Goal: Task Accomplishment & Management: Use online tool/utility

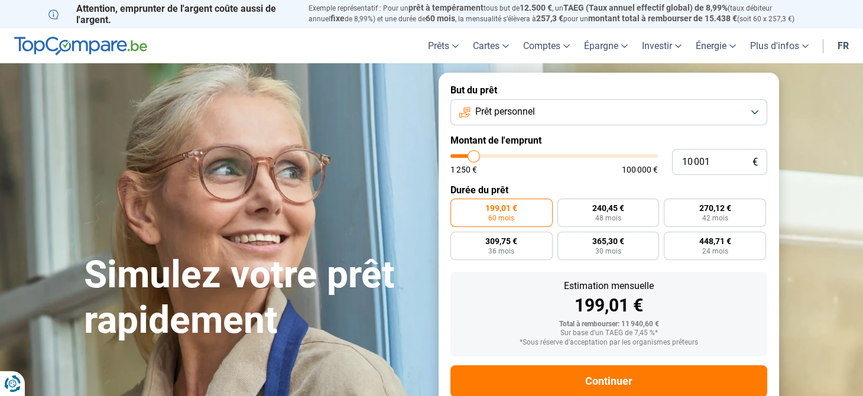
click at [756, 110] on button "Prêt personnel" at bounding box center [609, 112] width 317 height 26
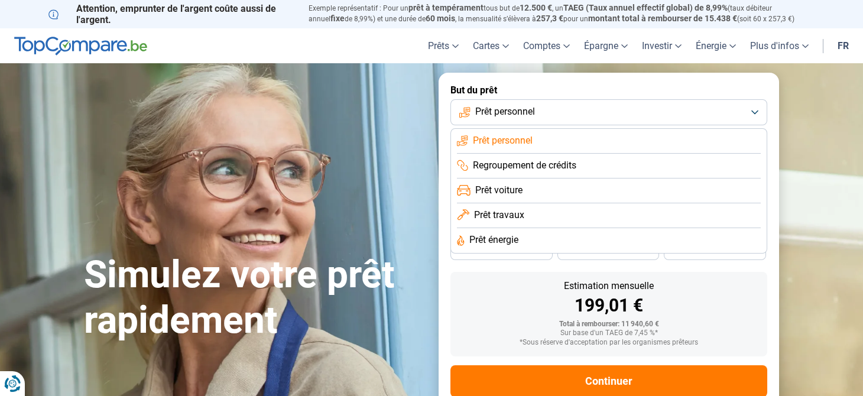
click at [494, 182] on li "Prêt voiture" at bounding box center [609, 191] width 304 height 25
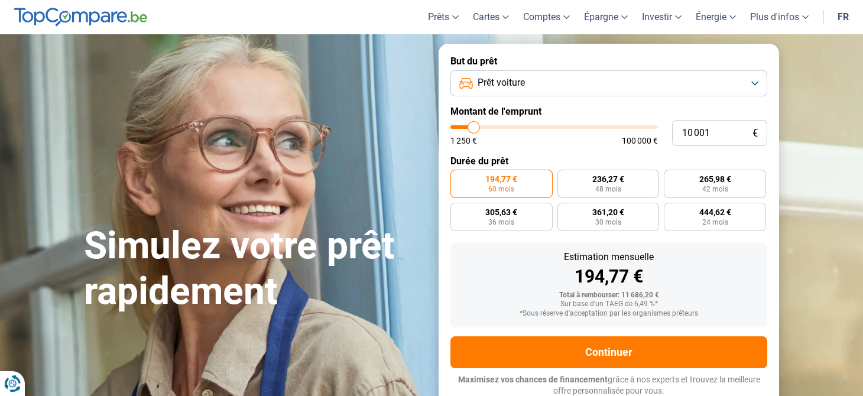
scroll to position [31, 0]
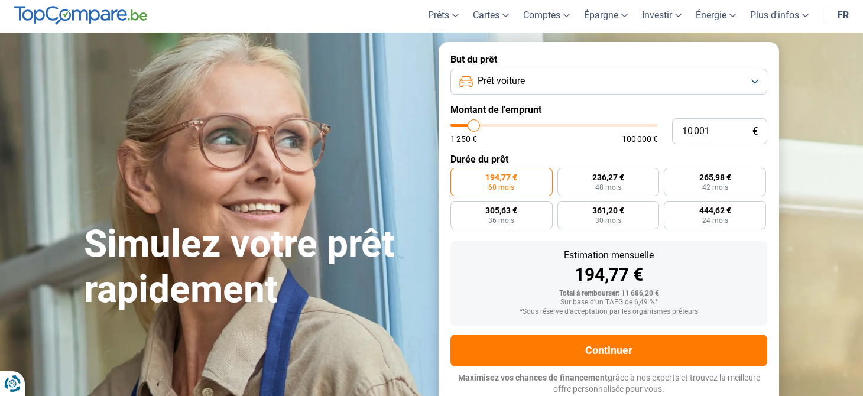
type input "8 750"
type input "8750"
type input "8 500"
type input "8500"
type input "8 750"
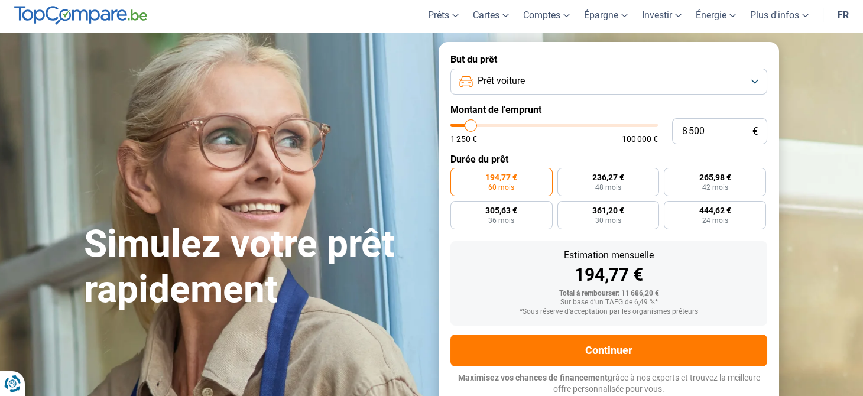
type input "8750"
type input "9 000"
type input "9000"
type input "10 000"
type input "10000"
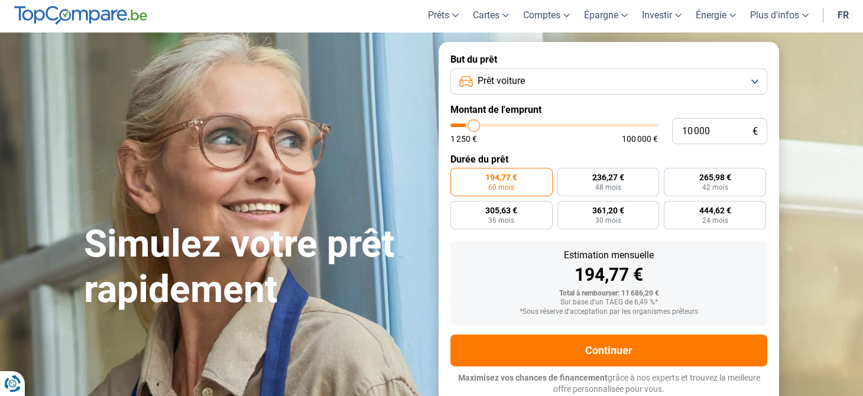
type input "10 500"
type input "10500"
type input "10 750"
type input "10750"
type input "11 000"
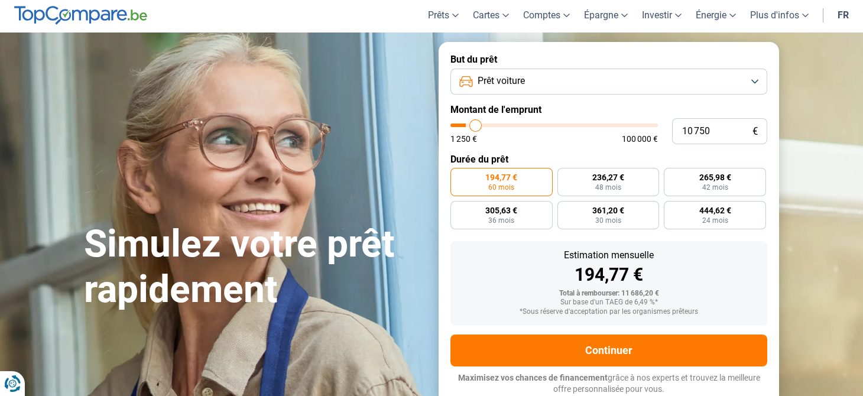
type input "11000"
type input "11 250"
type input "11250"
type input "12 000"
type input "12000"
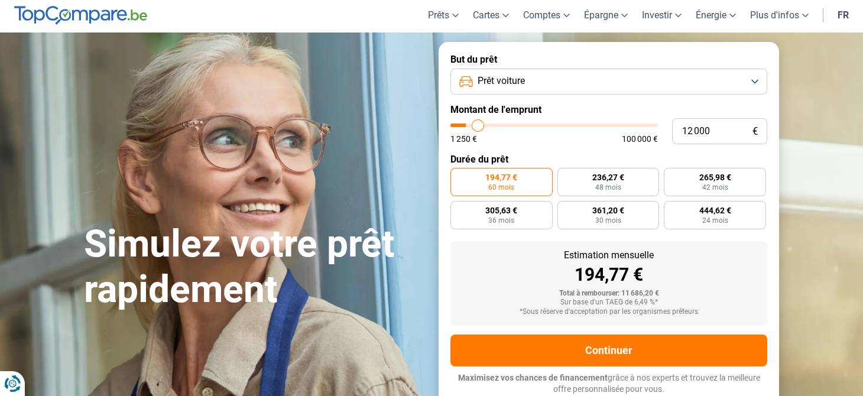
type input "12 750"
type input "12750"
type input "13 250"
type input "13250"
type input "13 500"
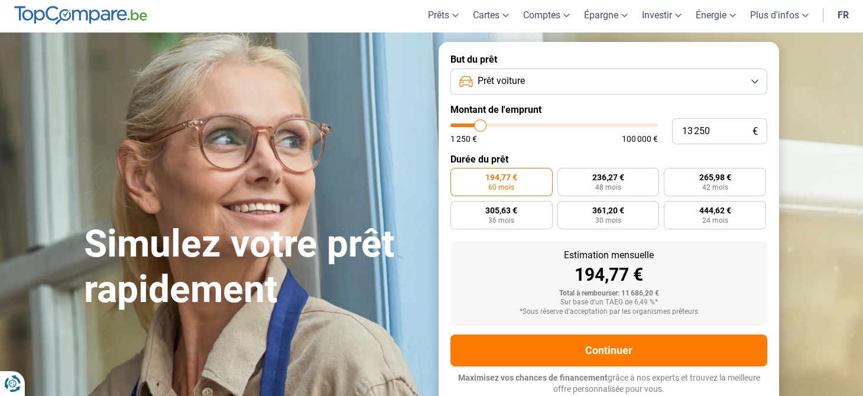
type input "13500"
type input "14 000"
type input "14000"
type input "14 750"
type input "14750"
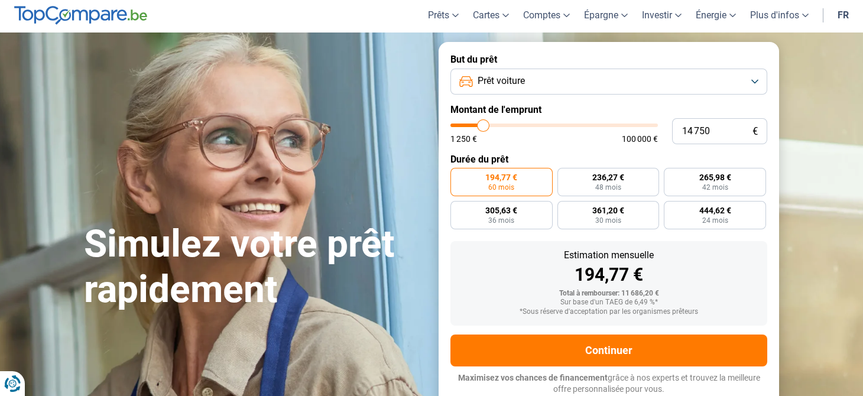
type input "15 000"
type input "15000"
type input "15 250"
type input "15250"
type input "15 500"
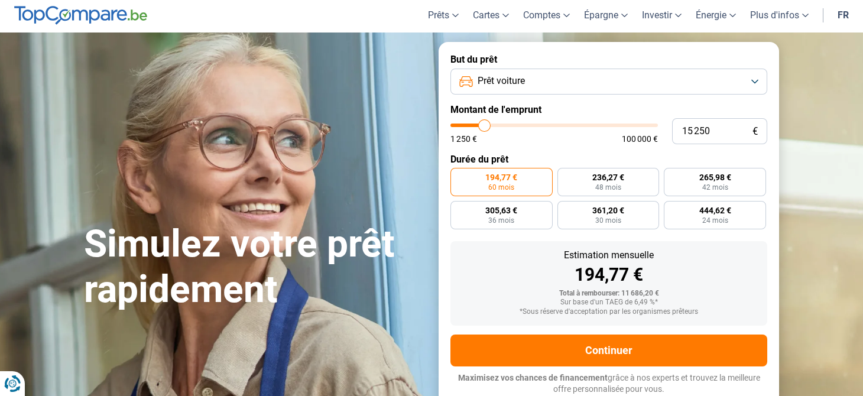
type input "15500"
type input "16 000"
type input "16000"
type input "15 750"
type input "15750"
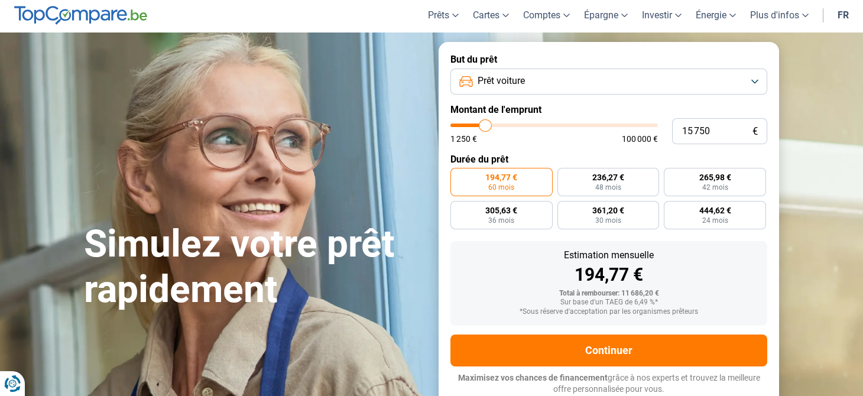
type input "15 500"
drag, startPoint x: 471, startPoint y: 121, endPoint x: 485, endPoint y: 122, distance: 14.2
type input "15500"
click at [485, 124] on input "range" at bounding box center [555, 126] width 208 height 4
radio input "false"
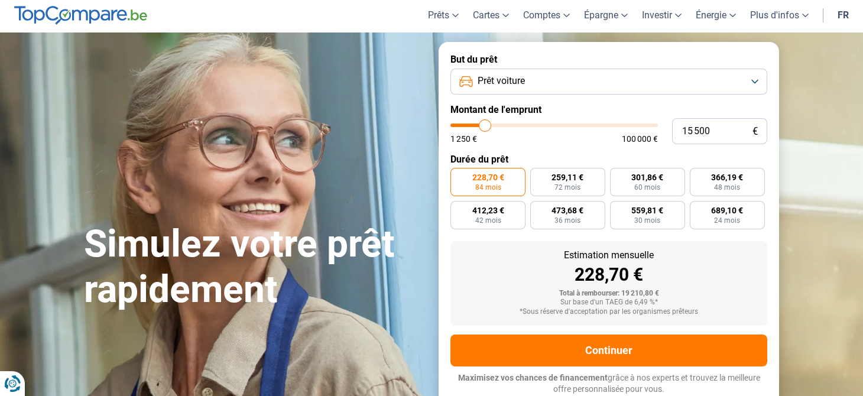
type input "15 750"
type input "15750"
type input "16 000"
type input "16000"
type input "16 250"
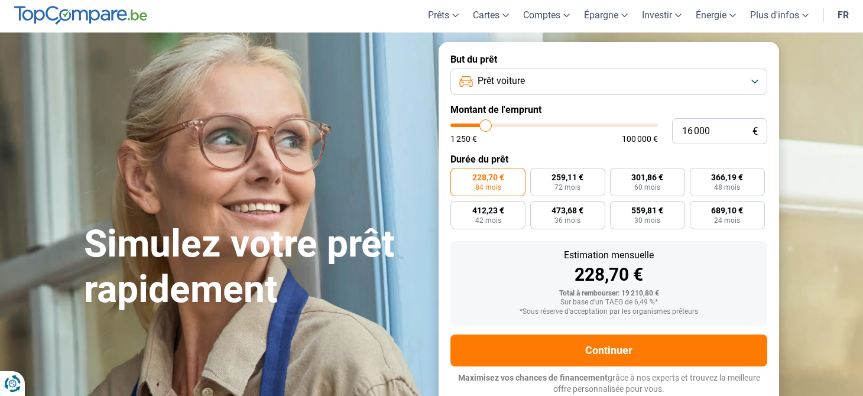
type input "16250"
type input "17 000"
type input "17000"
type input "17 250"
type input "17250"
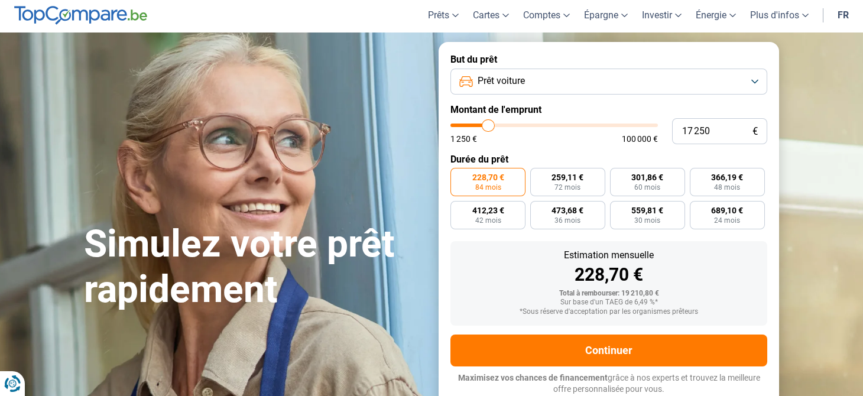
type input "17 000"
type input "17000"
type input "16 500"
type input "16500"
type input "16 750"
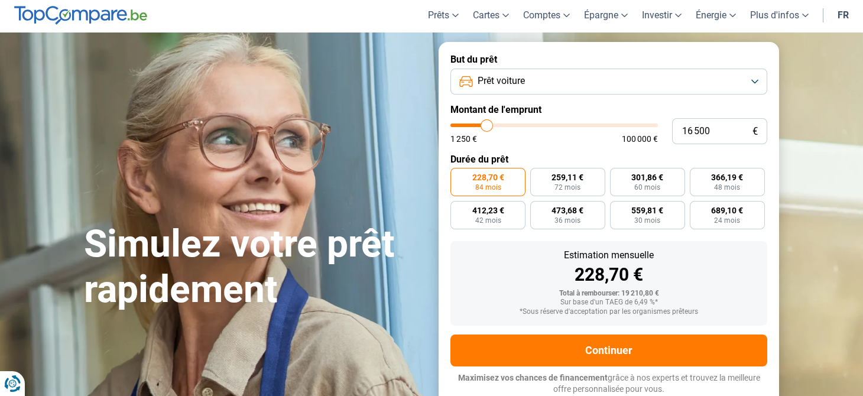
type input "16750"
type input "17 250"
type input "17250"
type input "17 750"
type input "17750"
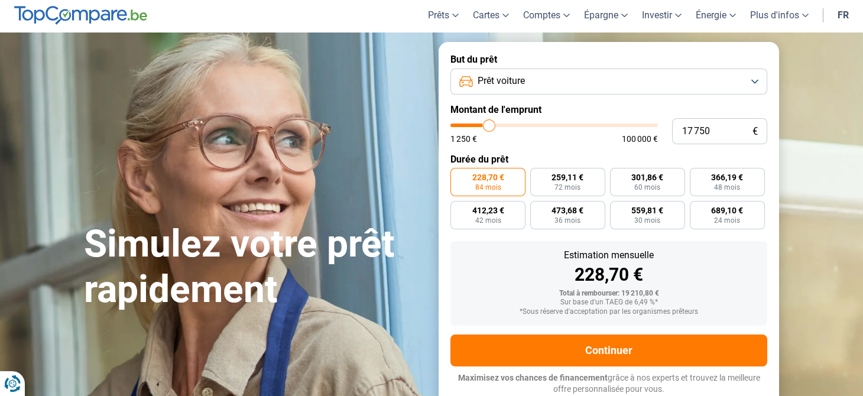
type input "18 000"
type input "18000"
type input "18 250"
type input "18250"
type input "18 000"
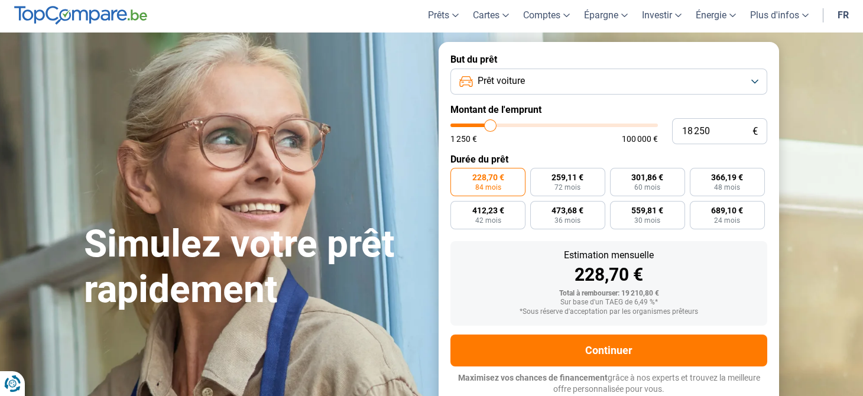
type input "18000"
type input "17 750"
type input "17750"
type input "17 500"
type input "17500"
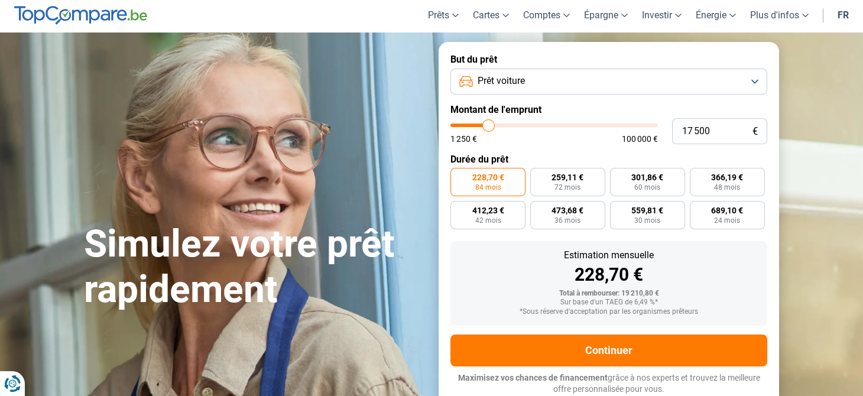
type input "17 000"
type input "17000"
type input "16 500"
type input "16500"
type input "16 000"
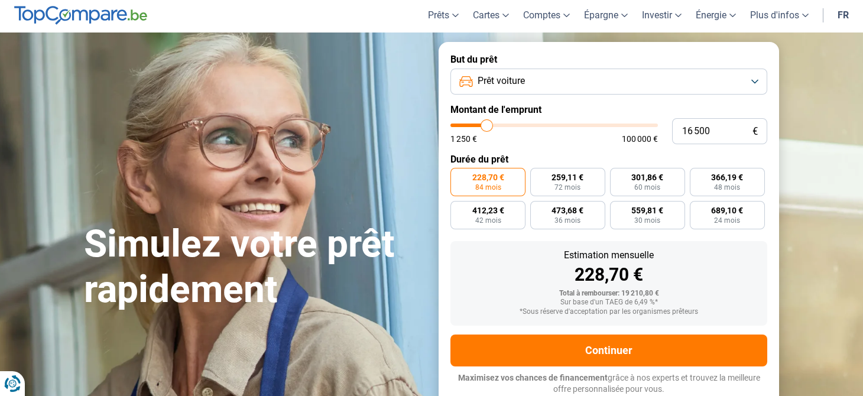
type input "16000"
type input "15 500"
type input "15500"
type input "15 000"
type input "15000"
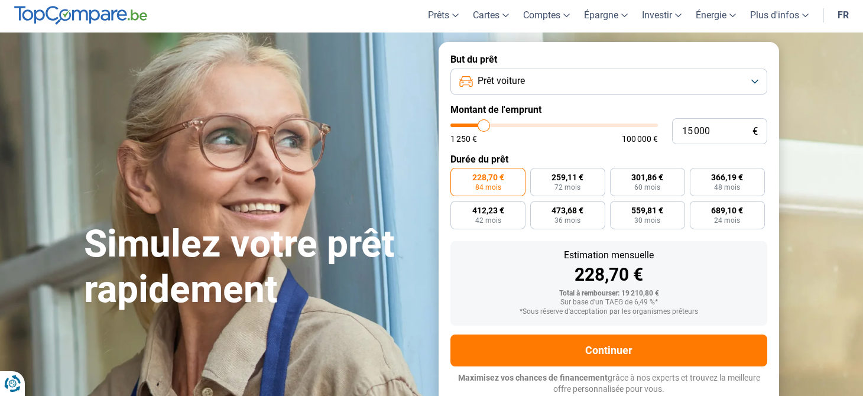
type input "14 750"
drag, startPoint x: 485, startPoint y: 122, endPoint x: 484, endPoint y: 116, distance: 6.6
type input "14750"
click at [484, 124] on input "range" at bounding box center [555, 126] width 208 height 4
radio input "true"
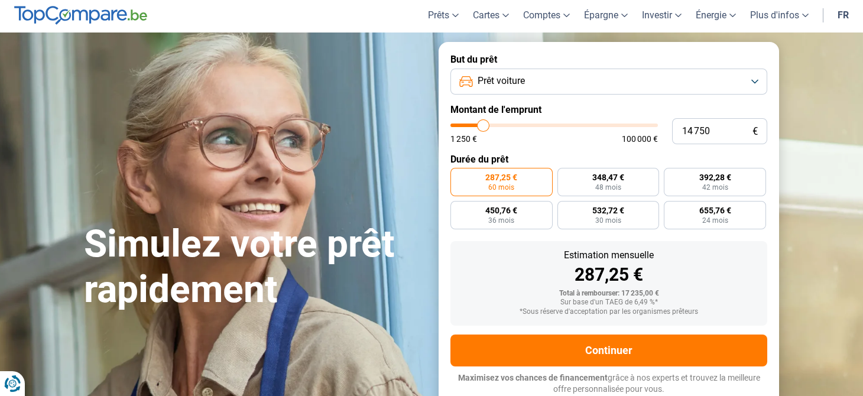
type input "13 000"
type input "13000"
click at [480, 124] on input "range" at bounding box center [555, 126] width 208 height 4
click at [481, 126] on input "range" at bounding box center [555, 126] width 208 height 4
type input "20 750"
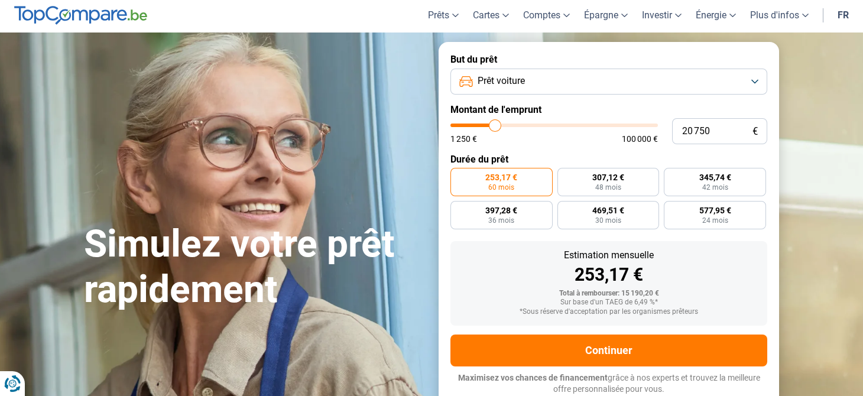
type input "20750"
click at [495, 127] on input "range" at bounding box center [555, 126] width 208 height 4
radio input "false"
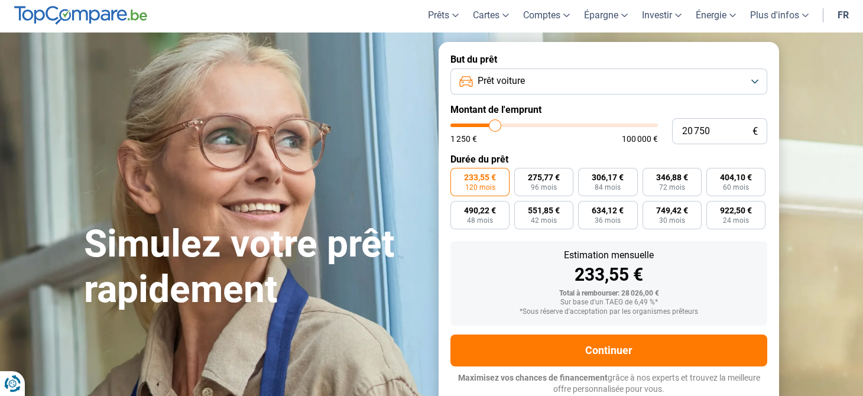
type input "22 000"
type input "22000"
type input "21 250"
type input "21250"
type input "21 000"
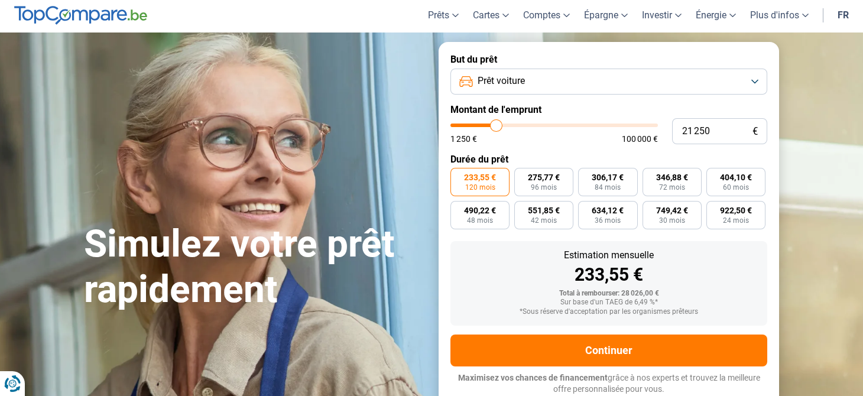
type input "21000"
type input "20 250"
type input "20250"
type input "19 750"
type input "19750"
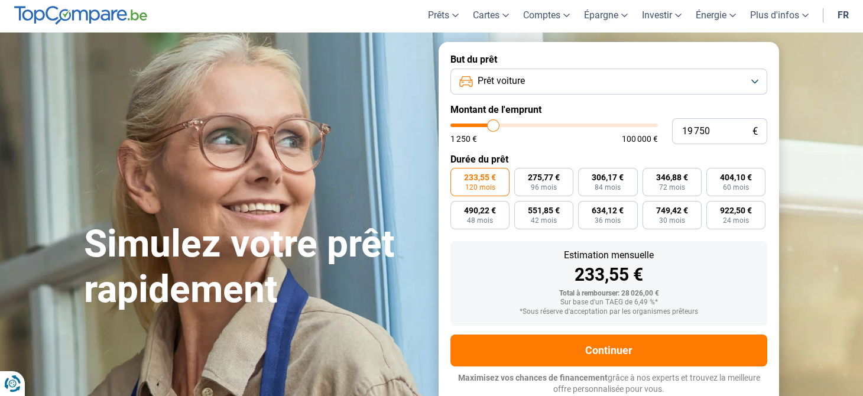
type input "19 000"
type input "19000"
type input "18 250"
type input "18250"
type input "17 500"
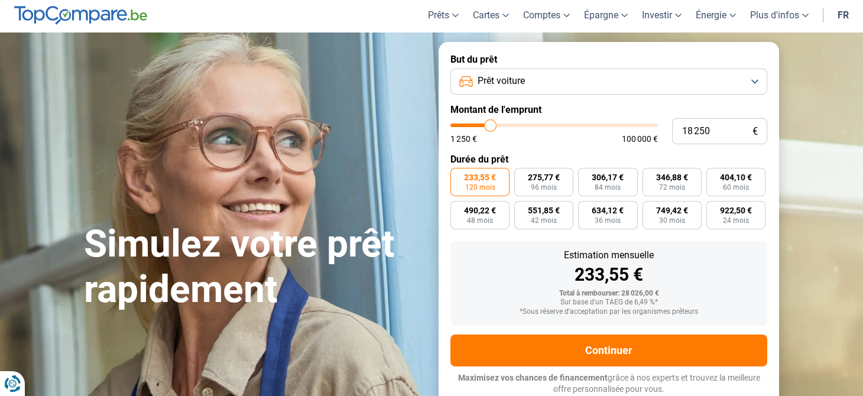
type input "17500"
type input "17 000"
type input "17000"
type input "16 250"
type input "16250"
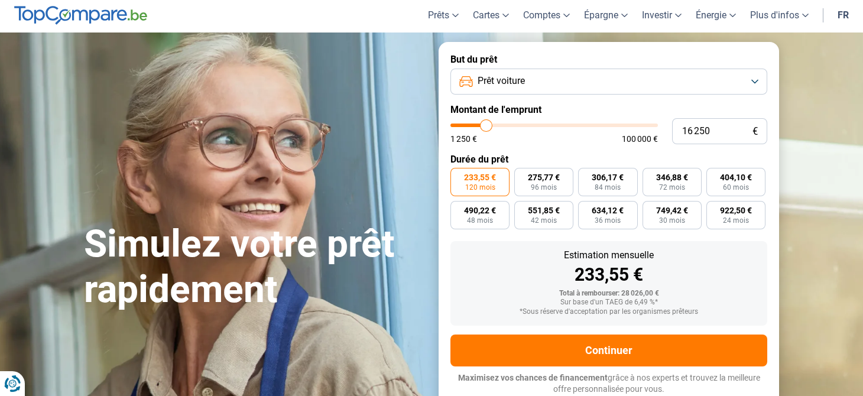
type input "16 000"
type input "16000"
type input "15 500"
type input "15500"
type input "15 000"
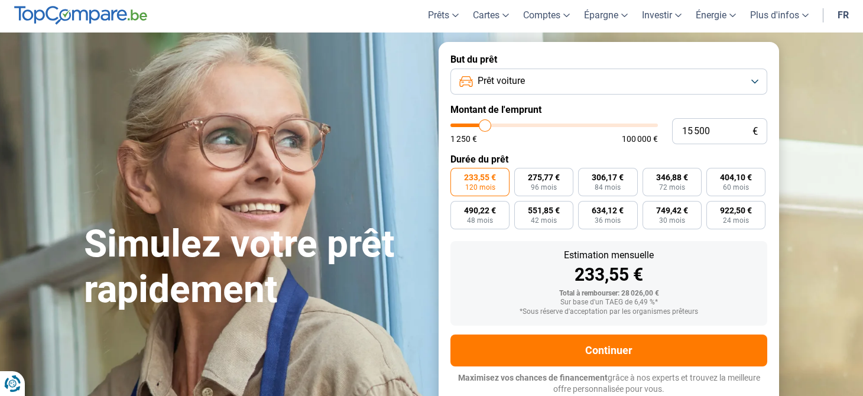
type input "15000"
type input "14 750"
type input "14750"
type input "14 500"
type input "14500"
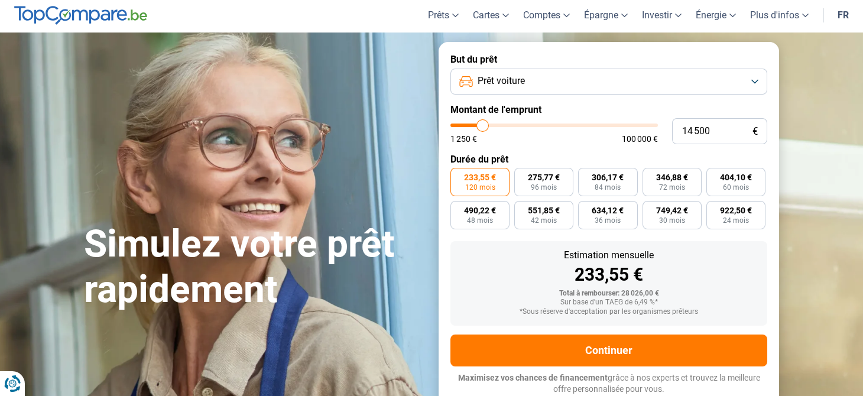
type input "14 000"
drag, startPoint x: 498, startPoint y: 123, endPoint x: 482, endPoint y: 123, distance: 16.0
type input "14000"
click at [482, 124] on input "range" at bounding box center [555, 126] width 208 height 4
radio input "true"
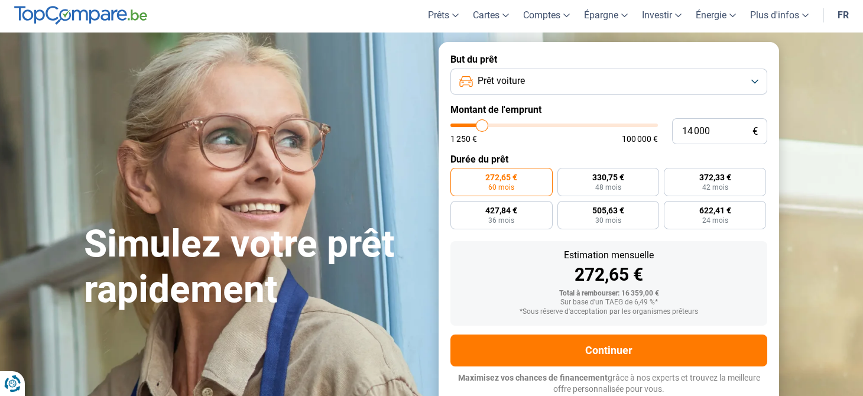
click at [481, 124] on input "range" at bounding box center [555, 126] width 208 height 4
drag, startPoint x: 685, startPoint y: 134, endPoint x: 736, endPoint y: 144, distance: 52.4
click at [730, 139] on input "14 000" at bounding box center [719, 131] width 95 height 26
type input "0"
type input "1250"
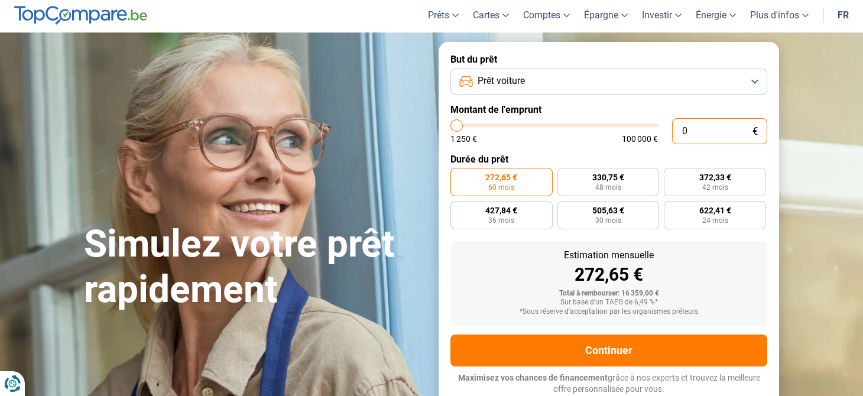
type input "1 250"
type input "1250"
radio input "true"
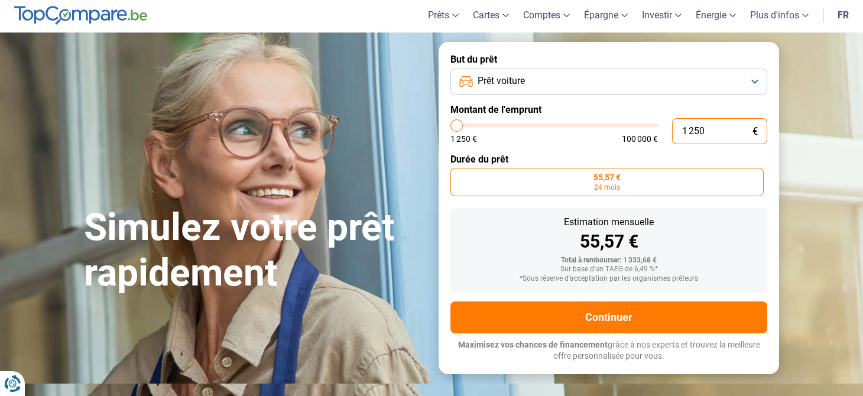
type input "12 501"
type input "12500"
type input "125 015"
type input "100000"
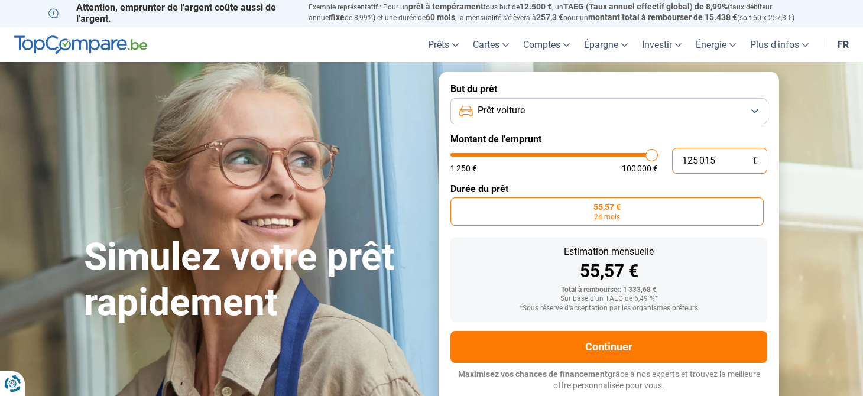
scroll to position [0, 0]
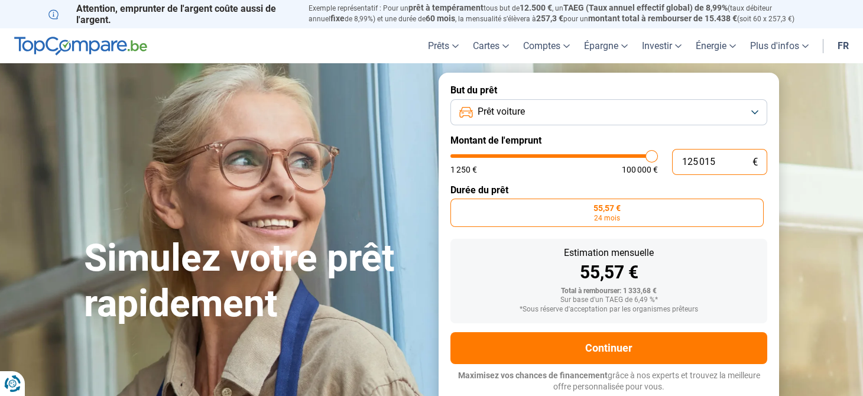
type input "100 000"
type input "100000"
radio input "false"
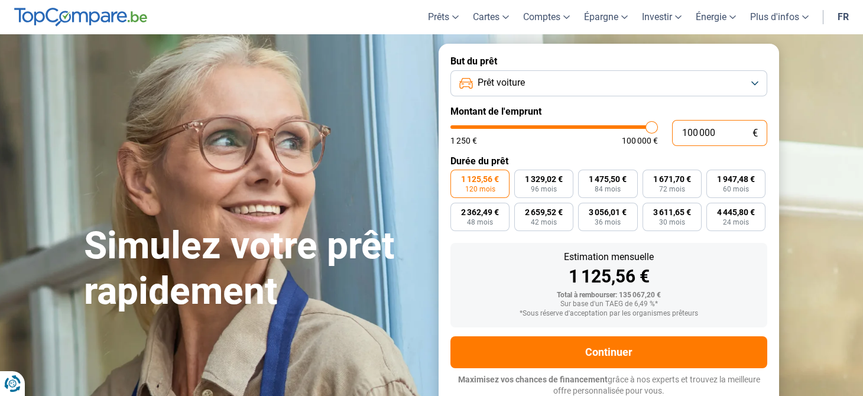
scroll to position [31, 0]
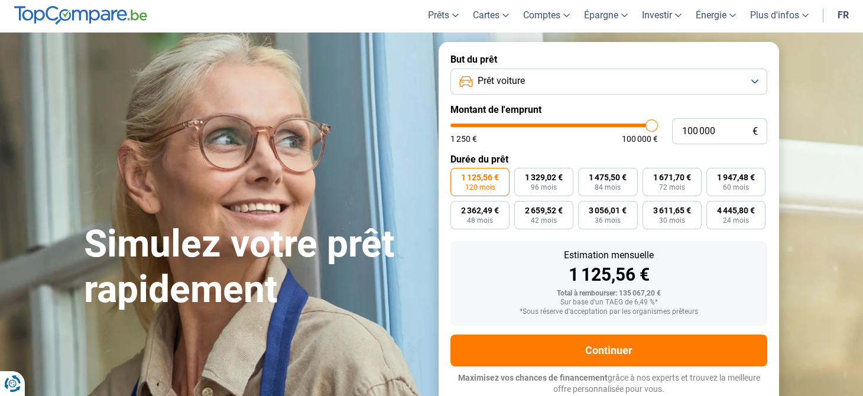
type input "98 750"
type input "98750"
type input "98 000"
type input "98000"
type input "97 000"
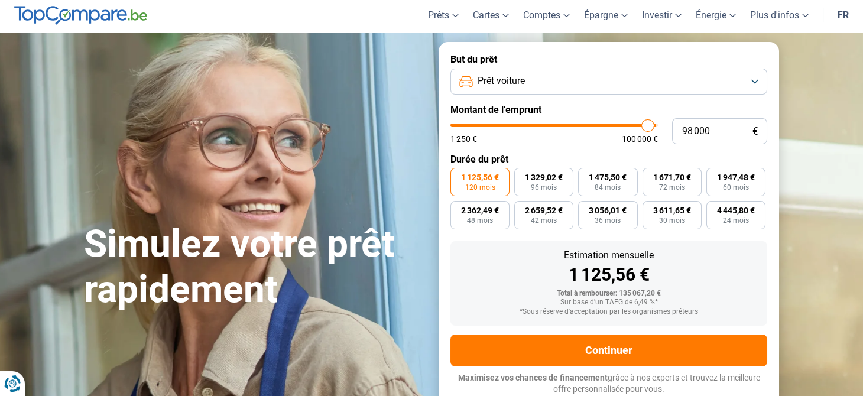
type input "97000"
type input "96 500"
type input "96500"
type input "94 750"
type input "94750"
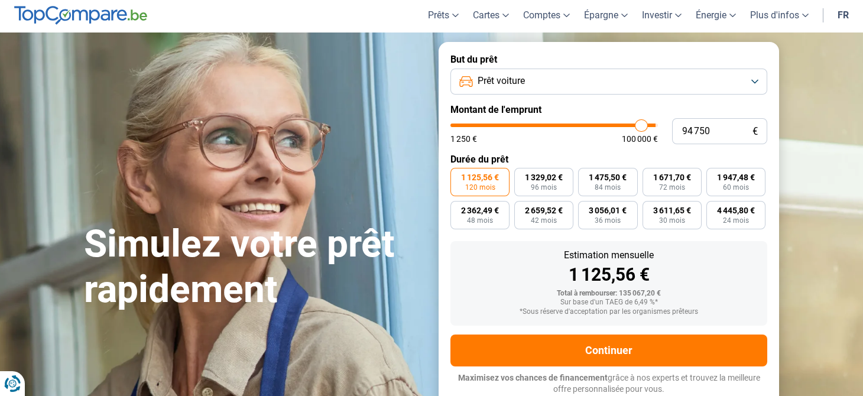
type input "92 000"
type input "92000"
type input "89 500"
type input "89500"
type input "85 750"
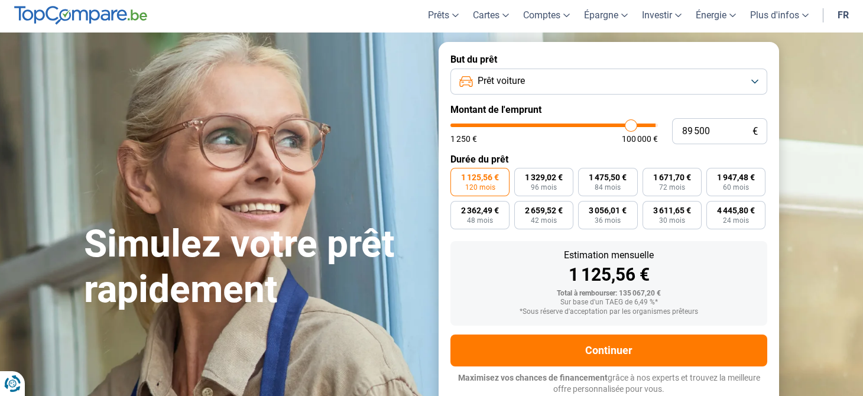
type input "85750"
type input "84 000"
type input "84000"
type input "82 250"
type input "82250"
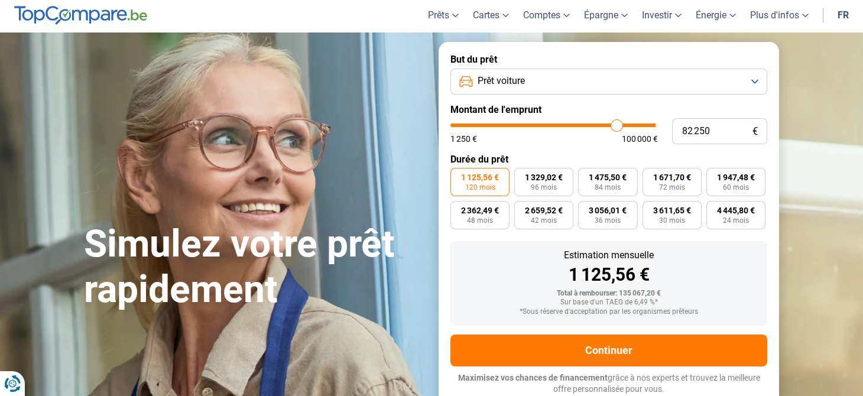
type input "80 000"
type input "80000"
type input "78 500"
type input "78500"
type input "77 500"
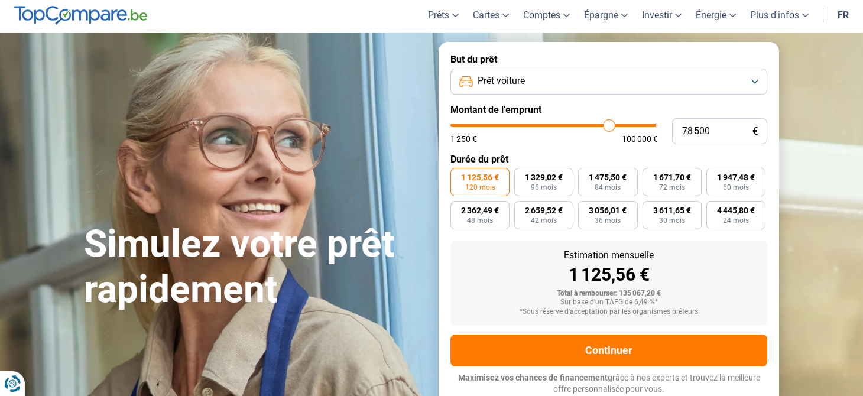
type input "77500"
type input "76 000"
type input "76000"
type input "74 000"
type input "74000"
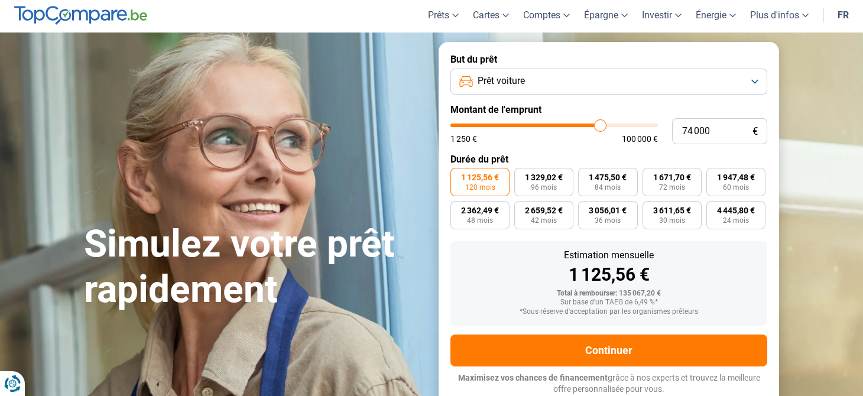
type input "71 250"
type input "71250"
type input "68 500"
type input "68500"
type input "66 750"
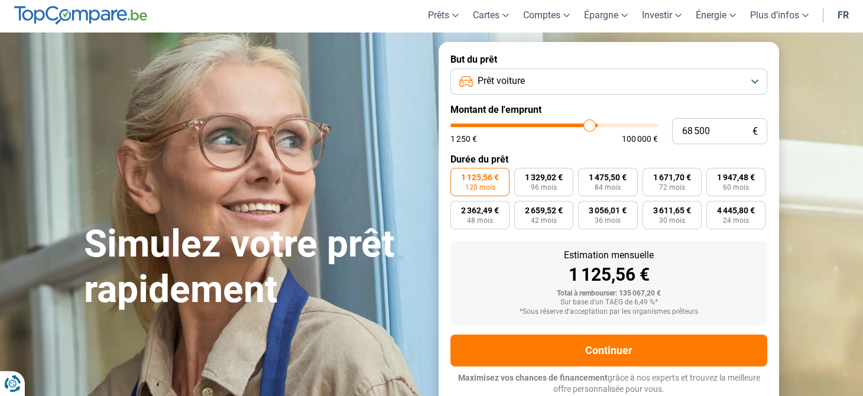
type input "66750"
type input "65 500"
type input "65500"
type input "65 250"
type input "65250"
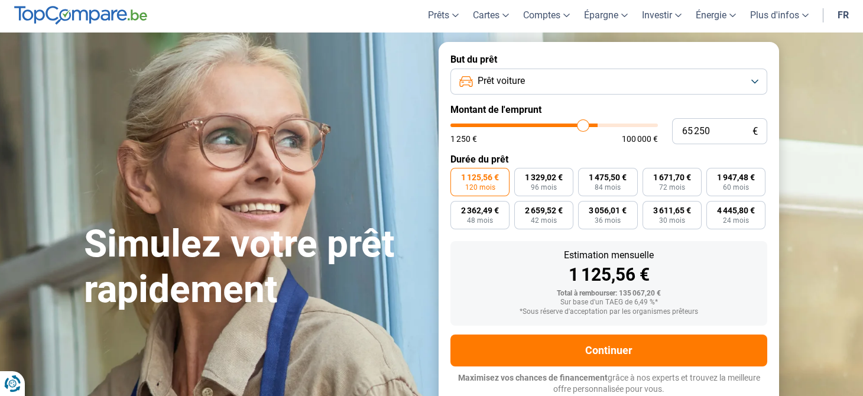
type input "64 500"
type input "64500"
type input "64 250"
type input "64250"
type input "63 250"
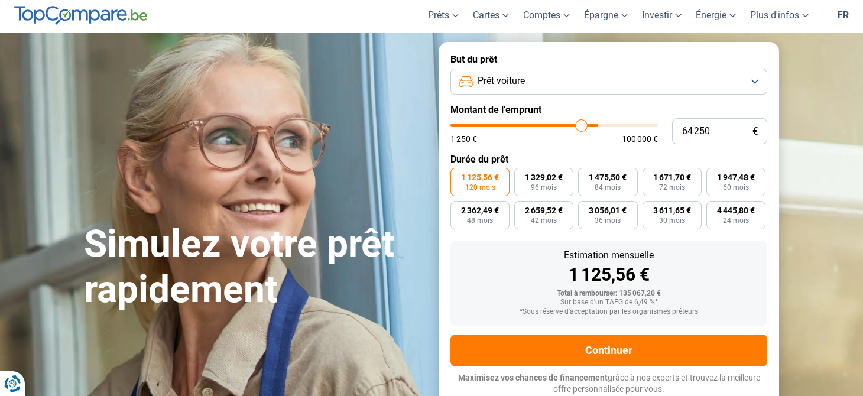
type input "63250"
type input "62 750"
type input "62750"
type input "62 000"
type input "62000"
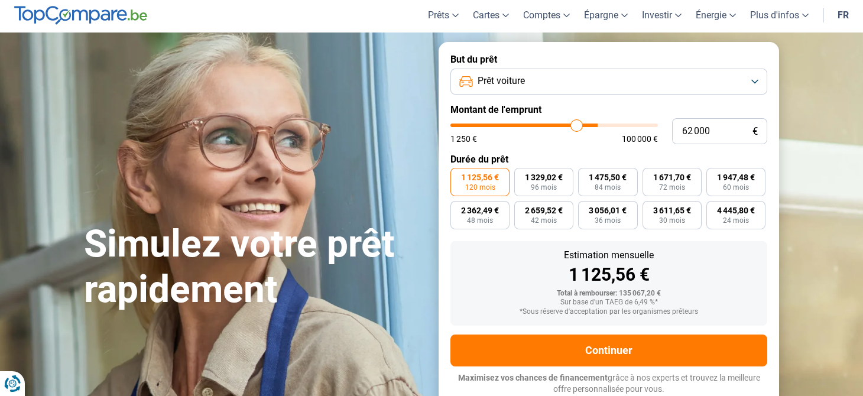
type input "60 500"
type input "60500"
type input "59 250"
type input "59250"
type input "58 000"
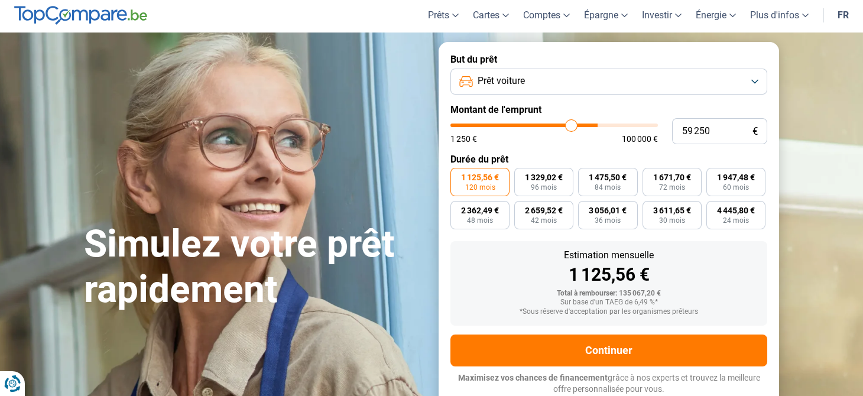
type input "58000"
type input "57 250"
type input "57250"
type input "57 000"
type input "57000"
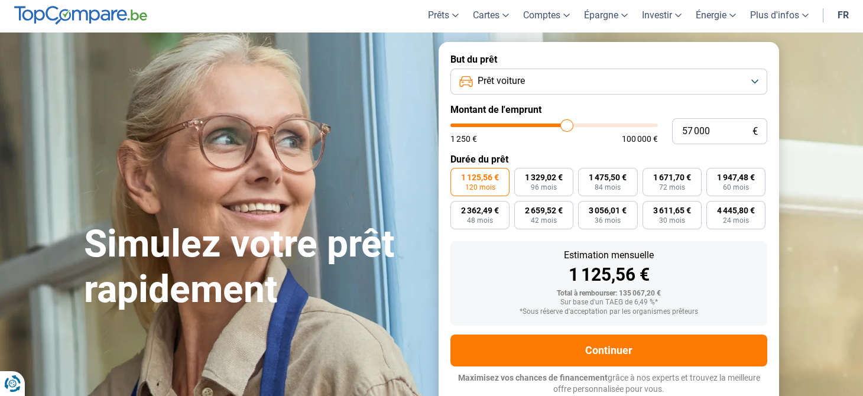
type input "55 750"
type input "55750"
type input "53 250"
type input "53250"
drag, startPoint x: 650, startPoint y: 127, endPoint x: 485, endPoint y: 126, distance: 165.0
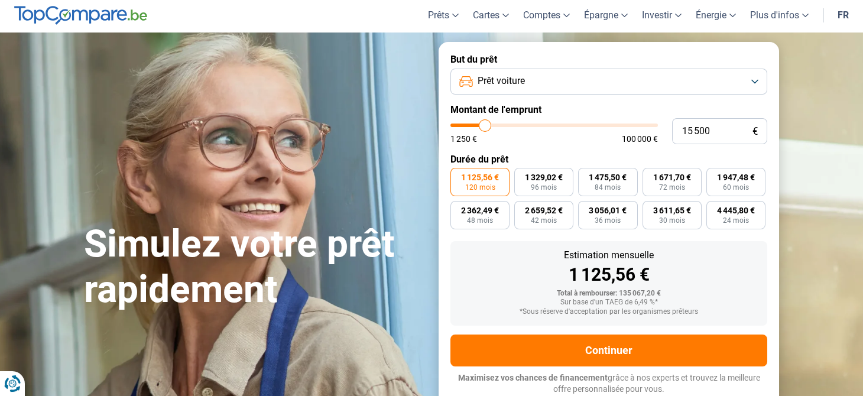
click at [485, 126] on input "range" at bounding box center [555, 126] width 208 height 4
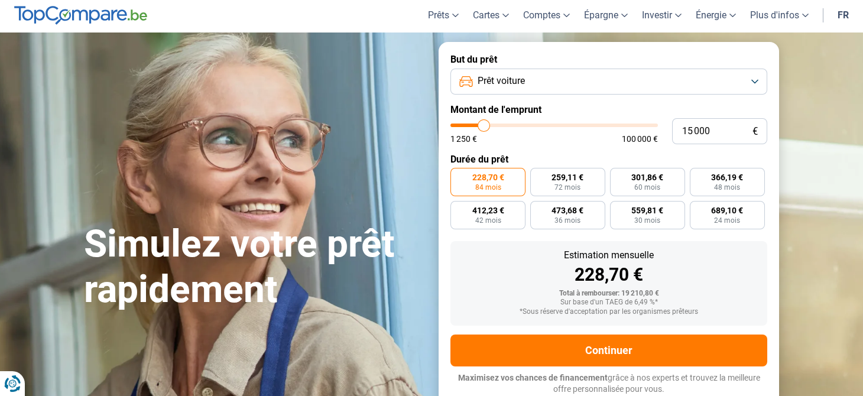
click at [484, 126] on input "range" at bounding box center [555, 126] width 208 height 4
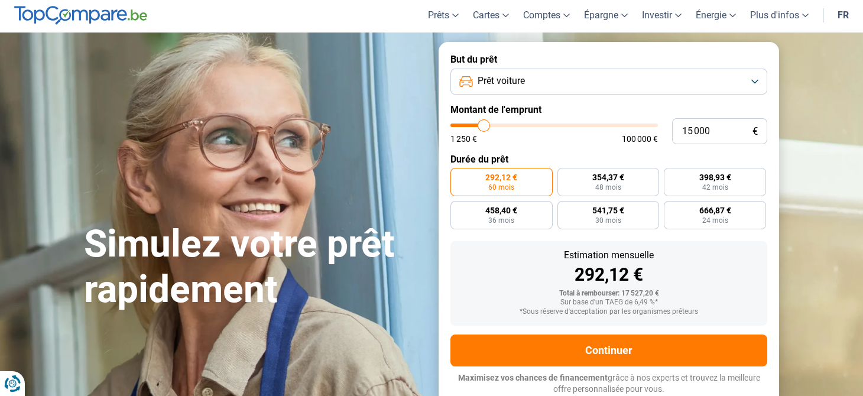
drag, startPoint x: 484, startPoint y: 126, endPoint x: 855, endPoint y: 228, distance: 384.6
click at [855, 228] on section "Simulez votre prêt rapidement Simulez votre prêt rapidement But du prêt Prêt vo…" at bounding box center [431, 225] width 863 height 384
click at [489, 177] on span "292,12 €" at bounding box center [501, 177] width 32 height 8
click at [458, 176] on input "292,12 € 60 mois" at bounding box center [455, 172] width 8 height 8
click at [756, 82] on button "Prêt voiture" at bounding box center [609, 82] width 317 height 26
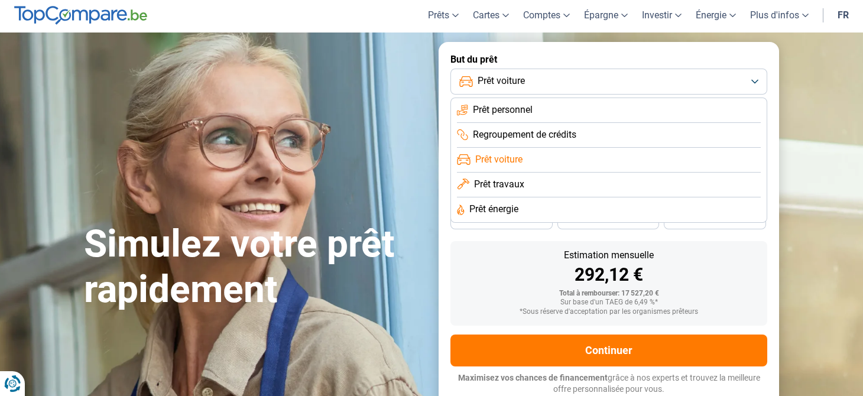
click at [487, 114] on span "Prêt personnel" at bounding box center [503, 109] width 60 height 13
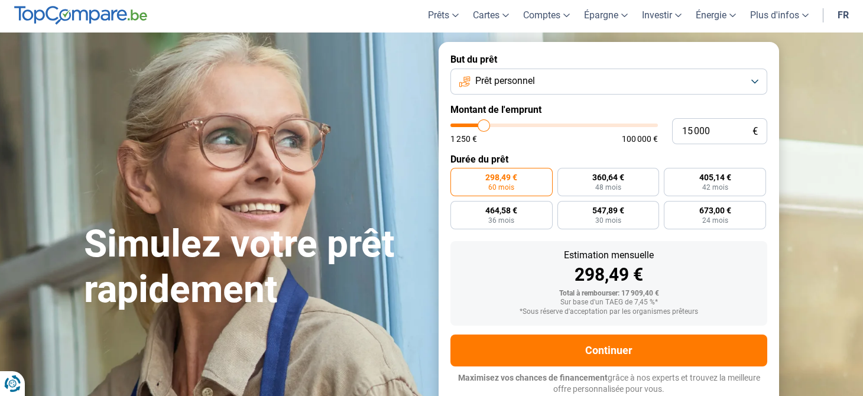
click at [92, 12] on img at bounding box center [80, 15] width 133 height 19
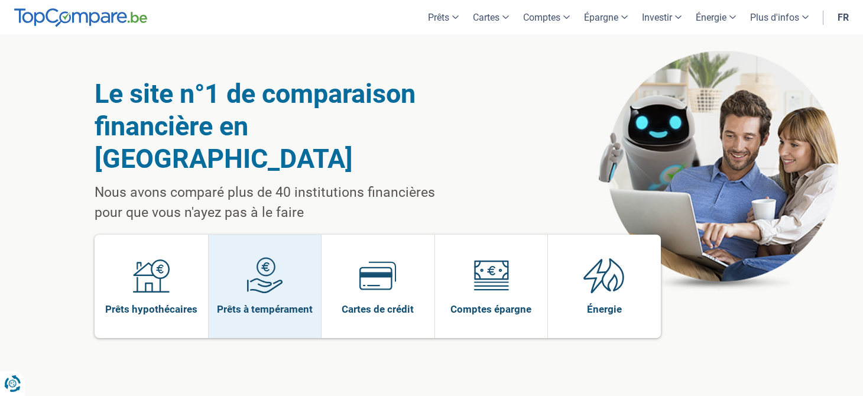
click at [258, 257] on img at bounding box center [265, 275] width 37 height 37
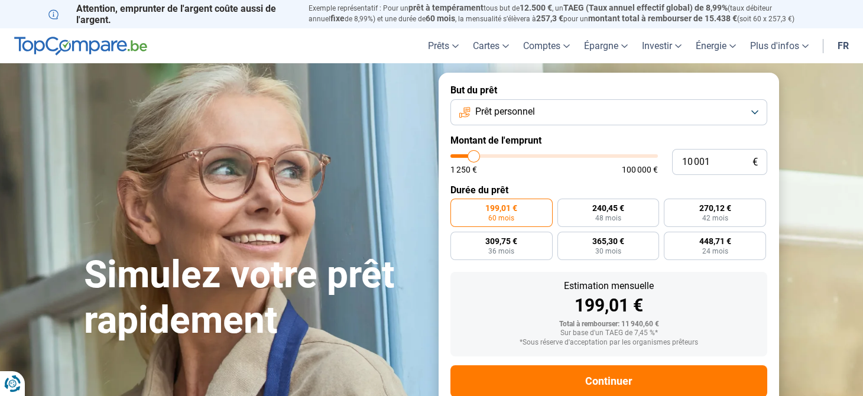
type input "22 000"
type input "22000"
click at [497, 156] on input "range" at bounding box center [555, 156] width 208 height 4
radio input "false"
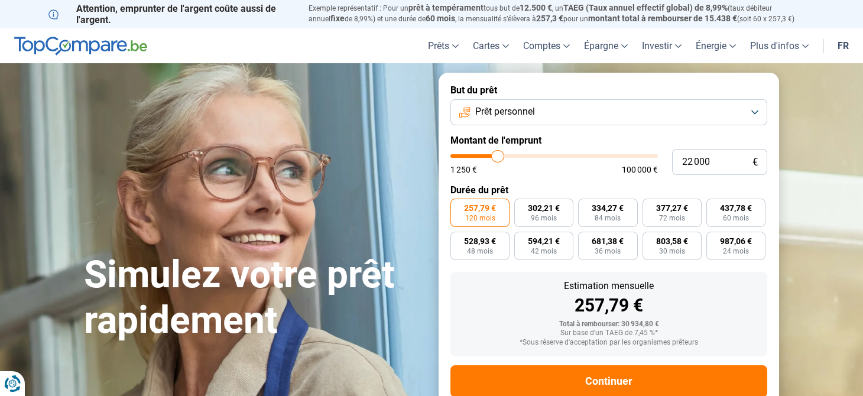
scroll to position [31, 0]
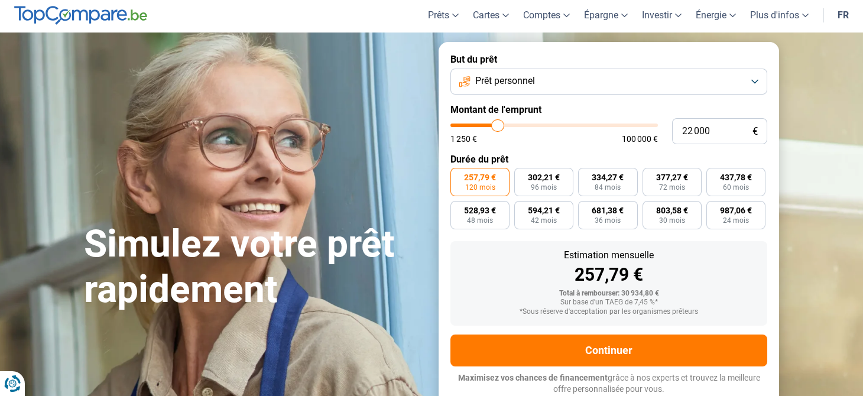
type input "16 000"
type input "16000"
click at [485, 124] on input "range" at bounding box center [555, 126] width 208 height 4
radio input "true"
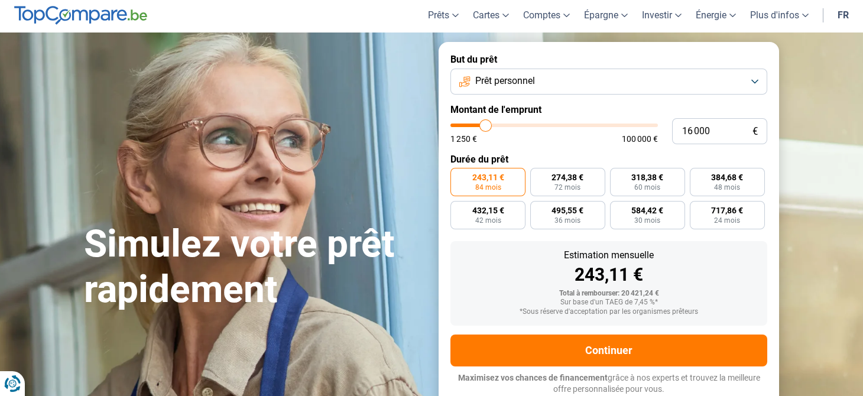
type input "16 250"
type input "16250"
type input "16 750"
type input "16750"
type input "17 250"
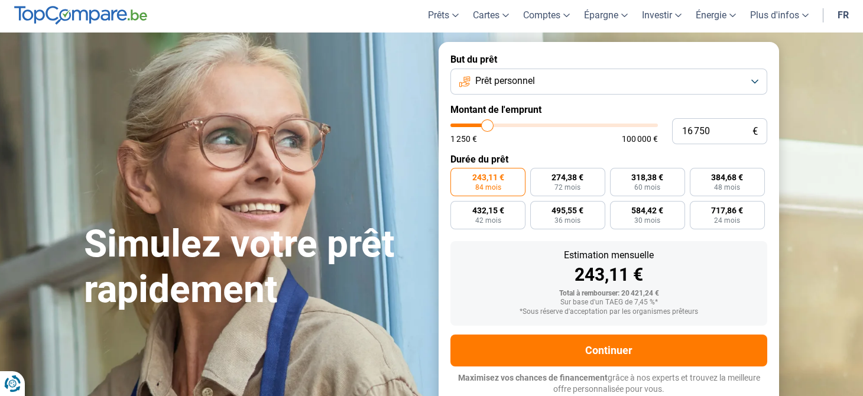
type input "17250"
type input "17 000"
type input "17000"
type input "16 250"
type input "16250"
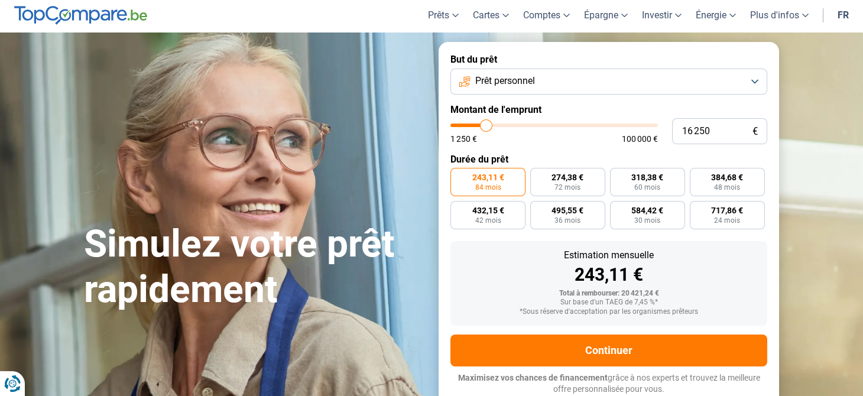
type input "15 750"
type input "15750"
type input "15 250"
type input "15250"
type input "15 000"
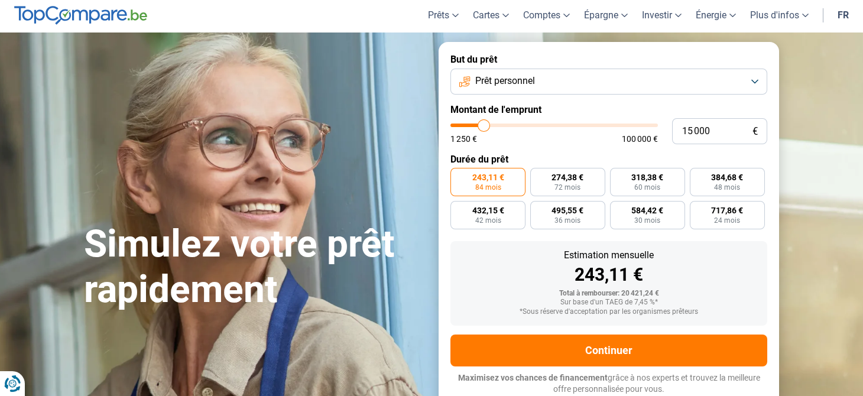
type input "15000"
click at [484, 124] on input "range" at bounding box center [555, 126] width 208 height 4
radio input "true"
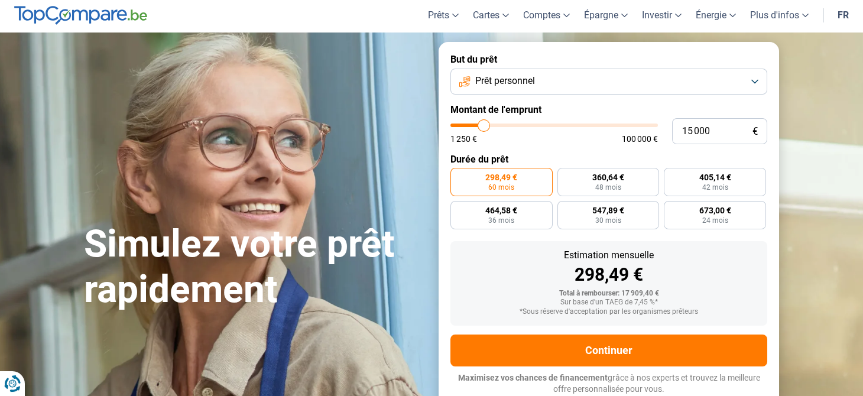
click at [755, 76] on button "Prêt personnel" at bounding box center [609, 82] width 317 height 26
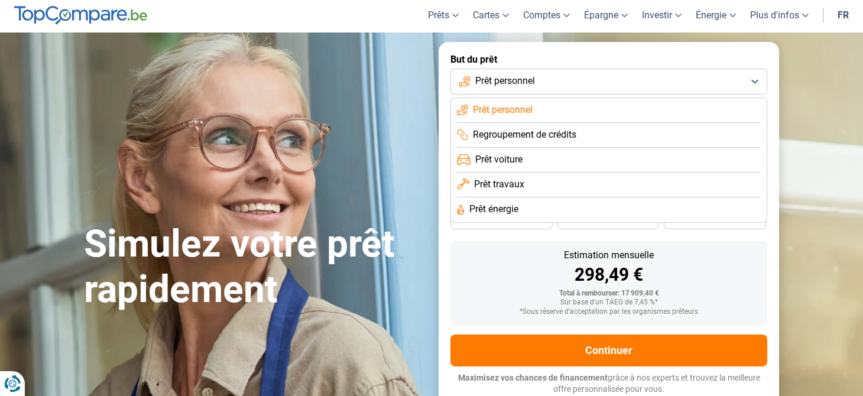
click at [510, 157] on span "Prêt voiture" at bounding box center [498, 159] width 47 height 13
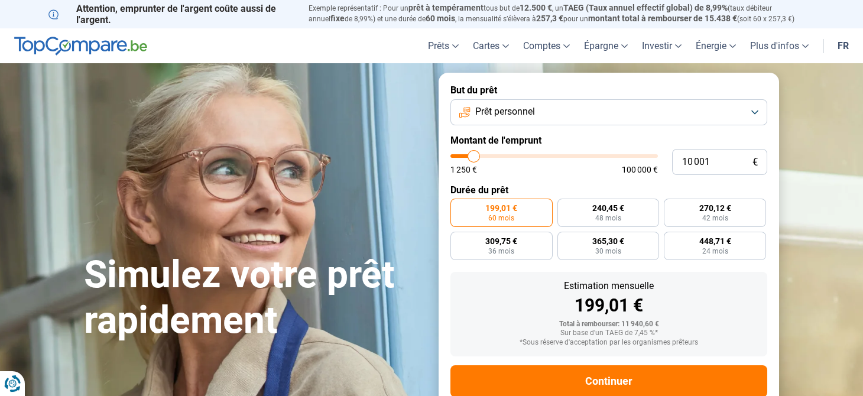
type input "10 250"
type input "10250"
type input "10 000"
type input "10000"
type input "9 500"
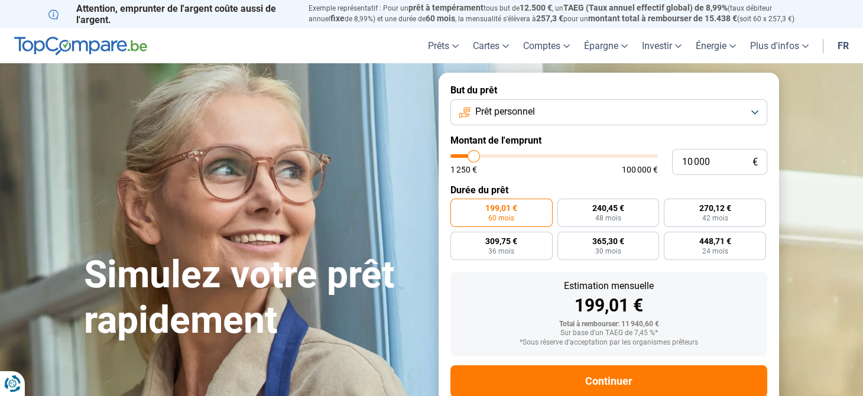
type input "9500"
type input "9 000"
type input "9000"
type input "8 750"
type input "8750"
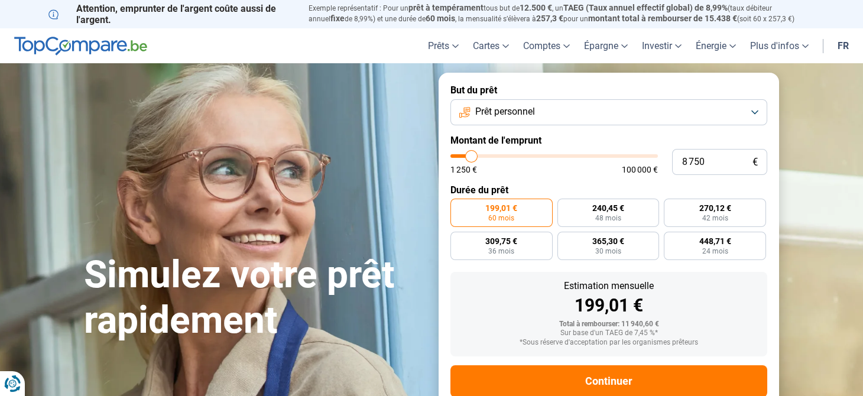
type input "8 250"
type input "8250"
type input "7 500"
type input "7500"
type input "7 750"
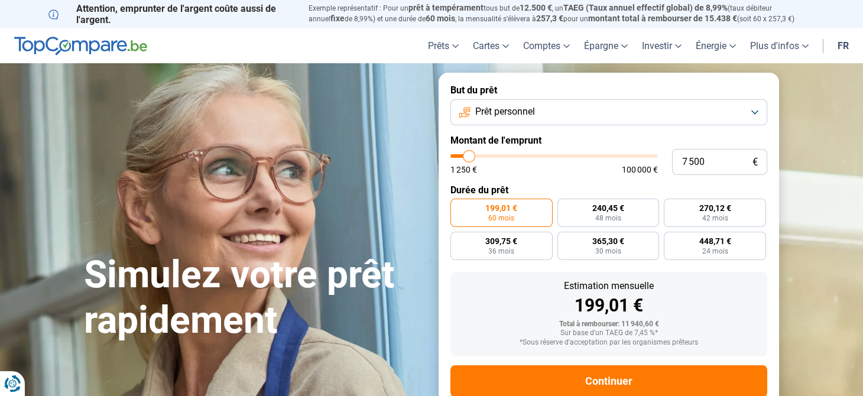
type input "7750"
type input "8 750"
type input "8750"
type input "9 250"
type input "9250"
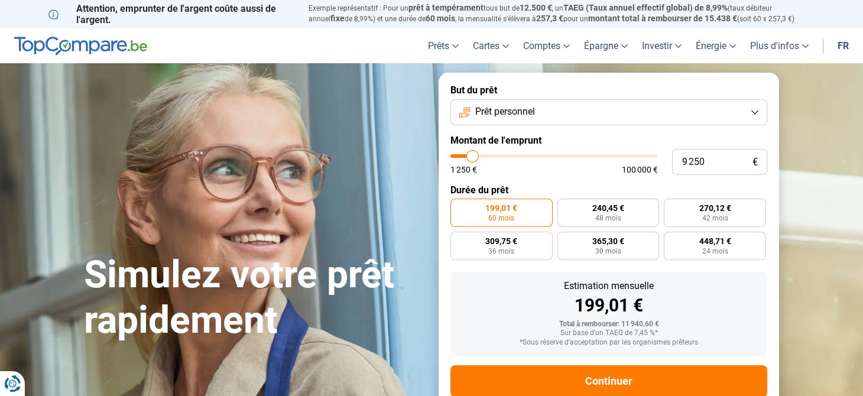
type input "9 500"
type input "9500"
type input "9 750"
type input "9750"
type input "10 250"
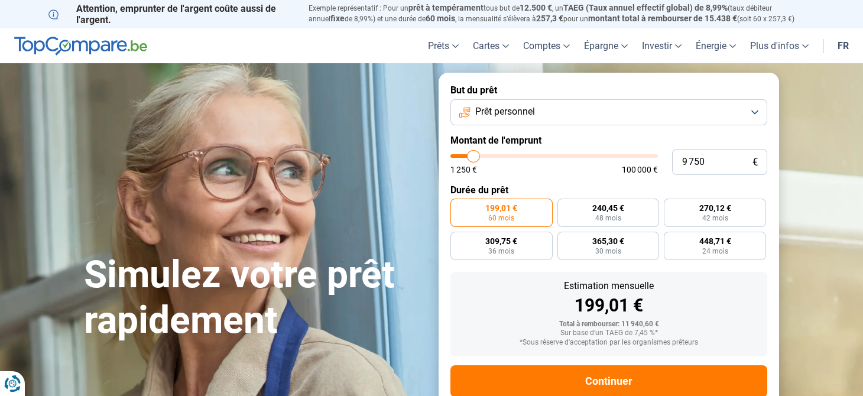
type input "10250"
type input "11 250"
type input "11250"
type input "11 750"
type input "11750"
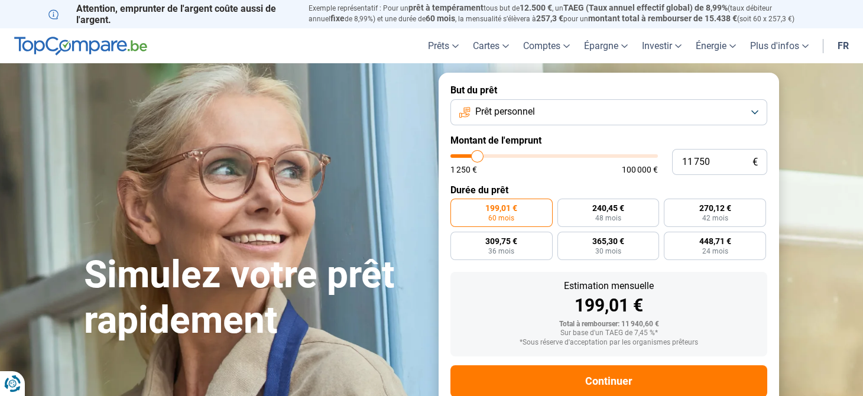
type input "11 250"
type input "11250"
type input "11 000"
type input "11000"
type input "10 250"
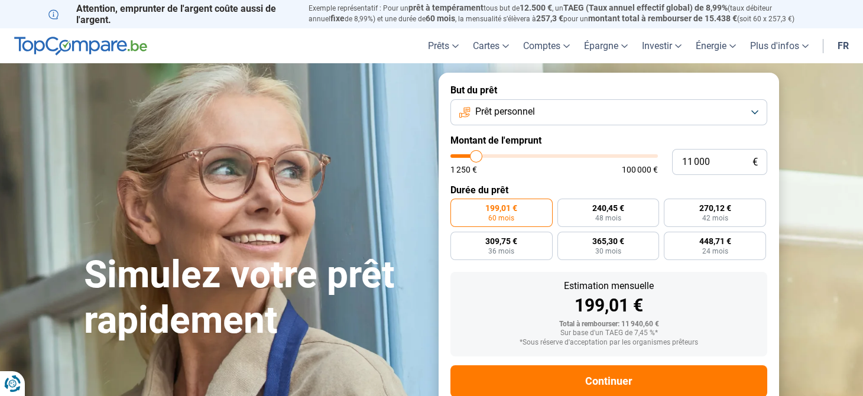
type input "10250"
type input "10 000"
type input "10000"
type input "9 750"
type input "9750"
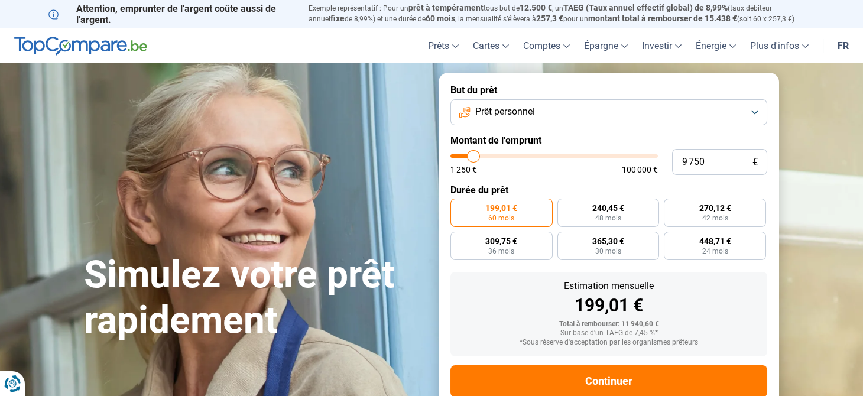
click at [474, 155] on input "range" at bounding box center [555, 156] width 208 height 4
radio input "true"
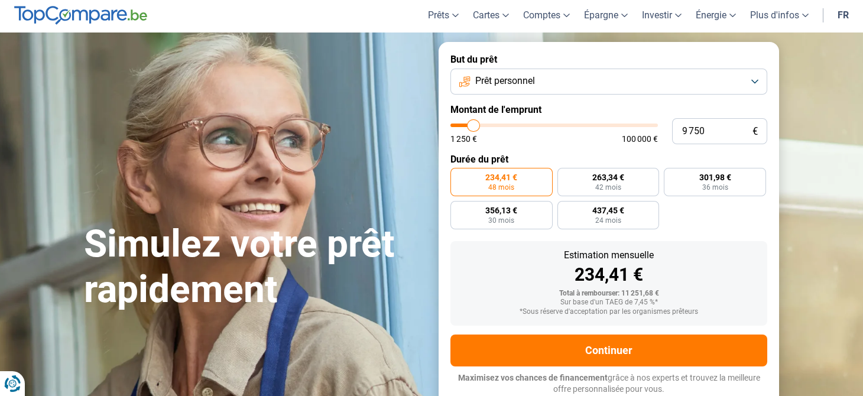
type input "10 250"
type input "10250"
type input "10 000"
type input "10000"
type input "10 250"
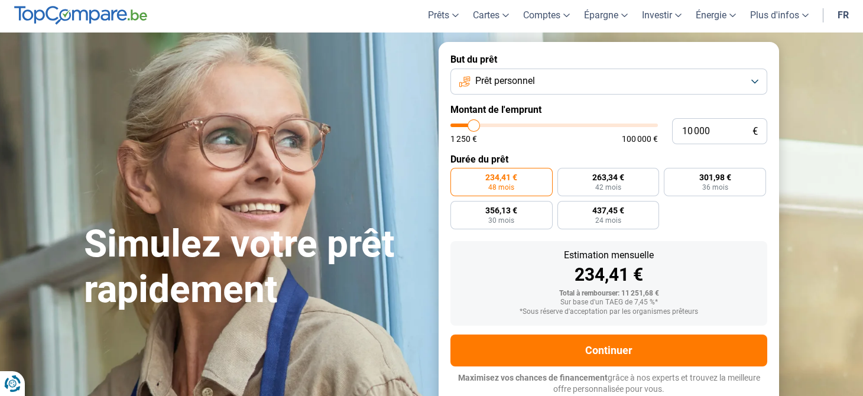
type input "10250"
type input "10 500"
type input "10500"
type input "11 250"
type input "11250"
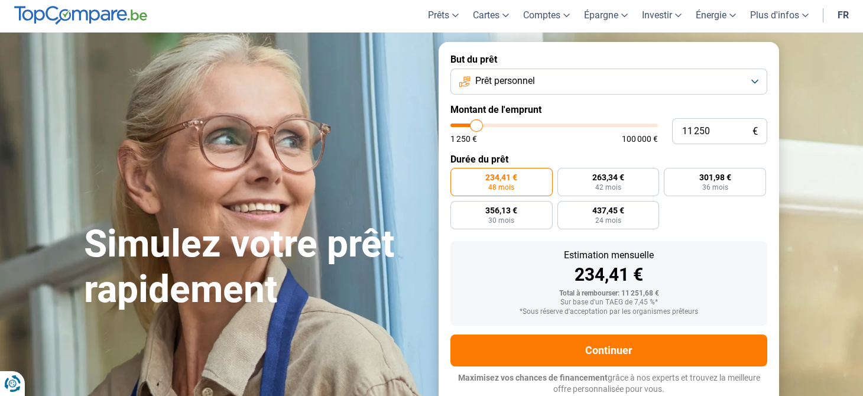
type input "11 750"
type input "11750"
type input "12 250"
type input "12250"
type input "12 500"
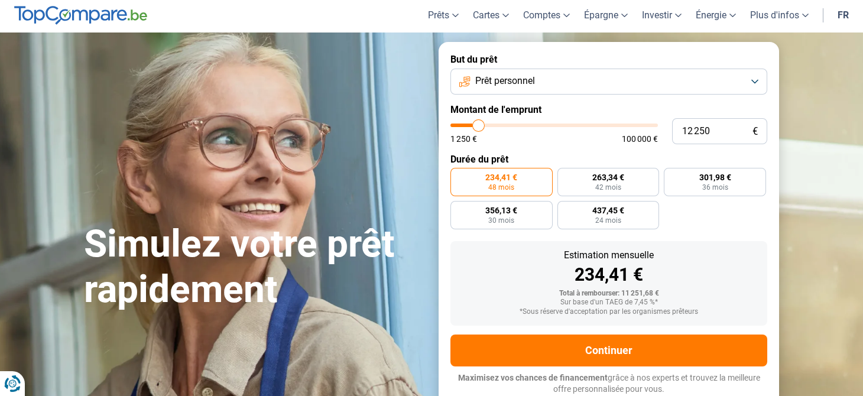
type input "12500"
type input "12 250"
type input "12250"
type input "11 750"
type input "11750"
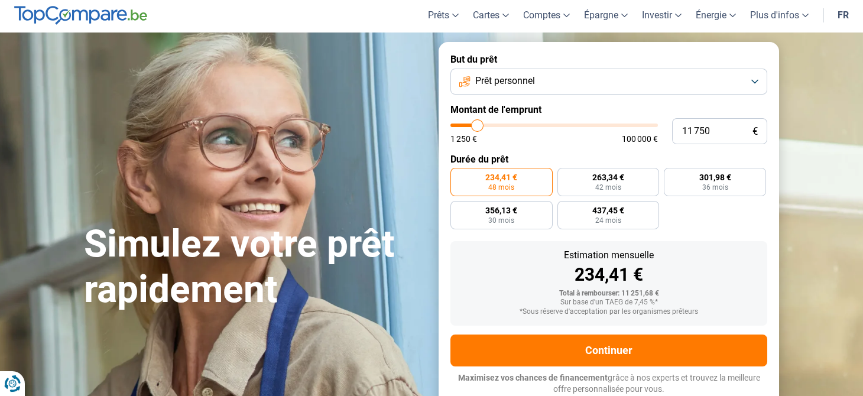
type input "11 000"
type input "11000"
type input "10 750"
type input "10750"
type input "10 500"
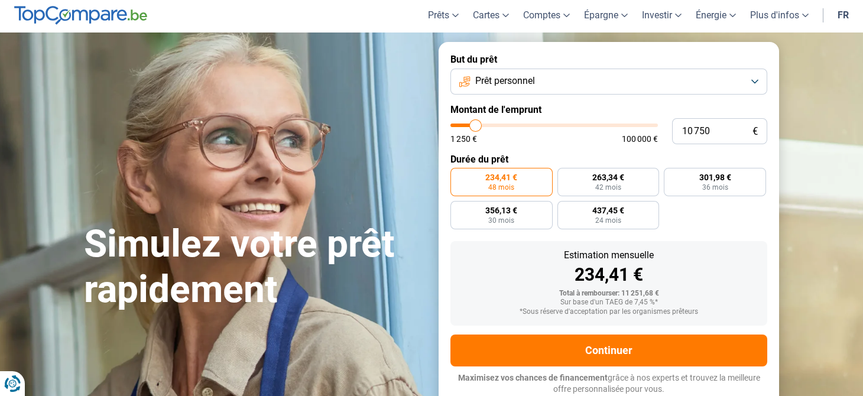
type input "10500"
type input "10 000"
type input "10000"
type input "9 750"
type input "9750"
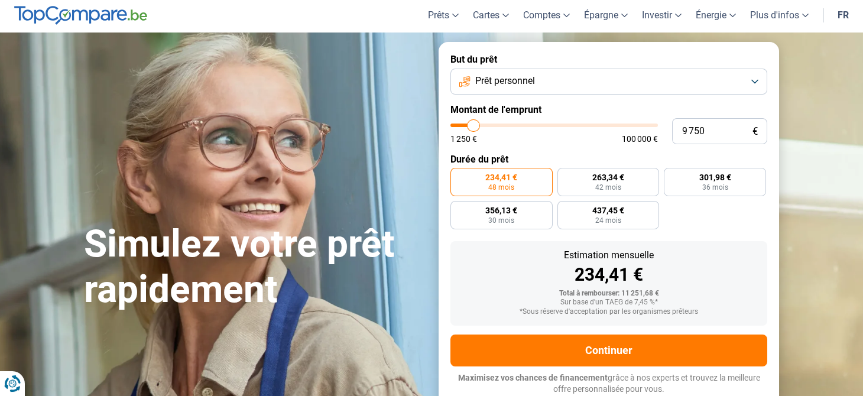
type input "9 000"
type input "9000"
click at [472, 124] on input "range" at bounding box center [555, 126] width 208 height 4
click at [759, 81] on button "Prêt personnel" at bounding box center [609, 82] width 317 height 26
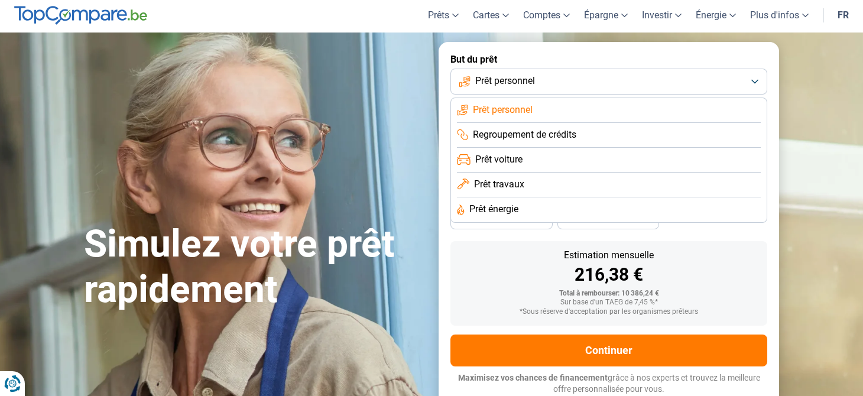
click at [514, 163] on span "Prêt voiture" at bounding box center [498, 159] width 47 height 13
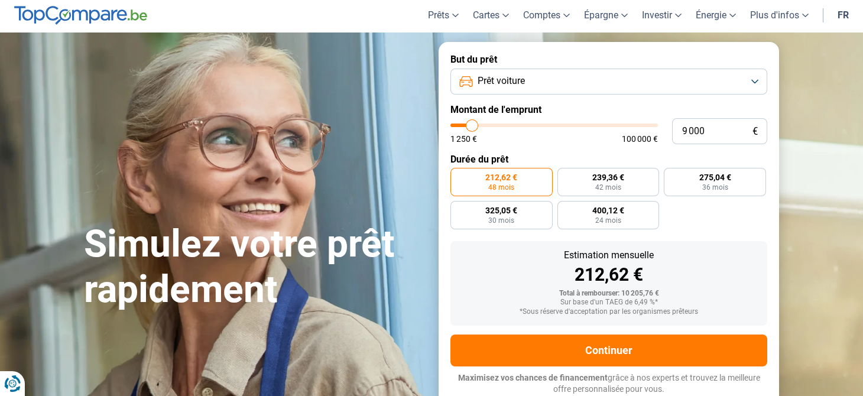
click at [757, 82] on button "Prêt voiture" at bounding box center [609, 82] width 317 height 26
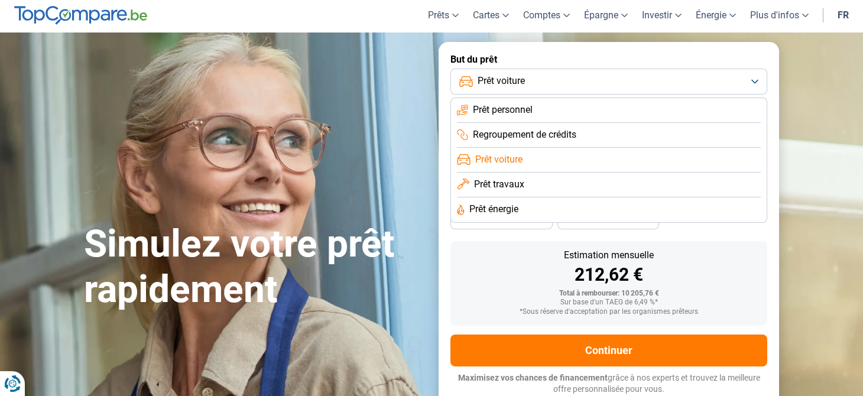
click at [519, 83] on span "Prêt voiture" at bounding box center [501, 80] width 47 height 13
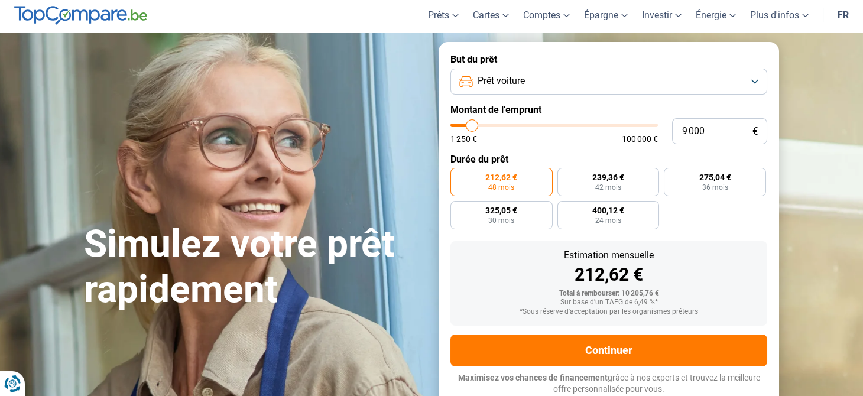
click at [759, 77] on button "Prêt voiture" at bounding box center [609, 82] width 317 height 26
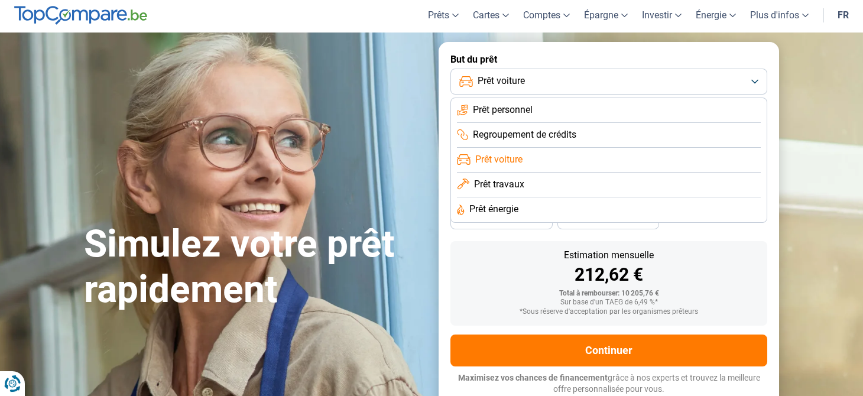
click at [530, 101] on li "Prêt personnel" at bounding box center [609, 110] width 304 height 25
